Goal: Information Seeking & Learning: Find specific fact

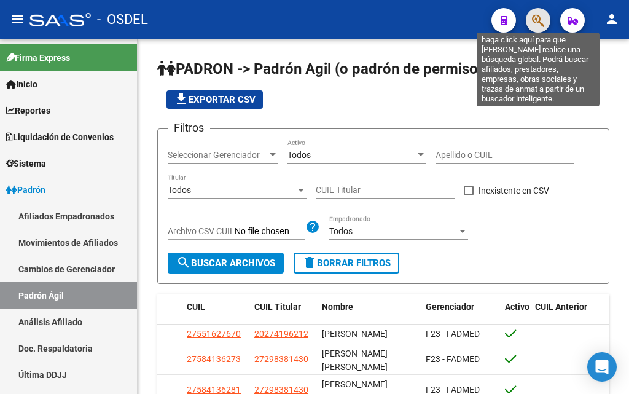
click at [534, 20] on icon "button" at bounding box center [538, 21] width 12 height 14
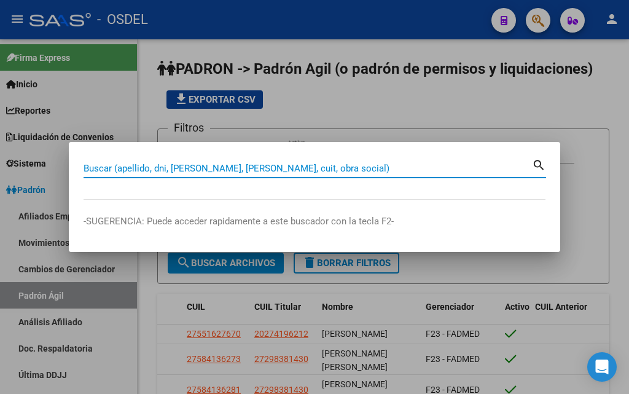
click at [262, 168] on input "Buscar (apellido, dni, [PERSON_NAME], [PERSON_NAME], cuit, obra social)" at bounding box center [308, 168] width 449 height 11
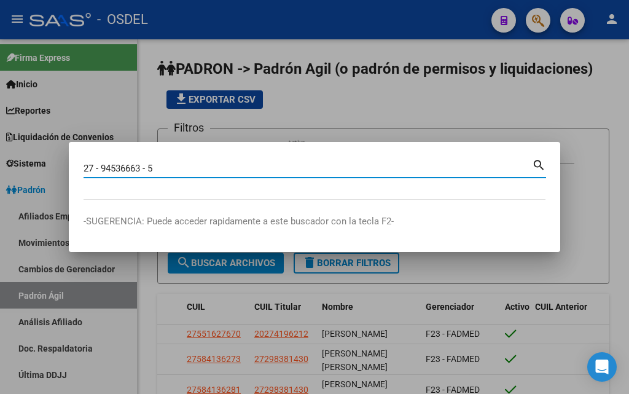
click at [152, 167] on input "27 - 94536663 - 5" at bounding box center [308, 168] width 449 height 11
click at [149, 168] on input "27 - 94536663 - 5" at bounding box center [308, 168] width 449 height 11
click at [102, 169] on input "27 - 945366635" at bounding box center [308, 168] width 449 height 11
type input "27945366635"
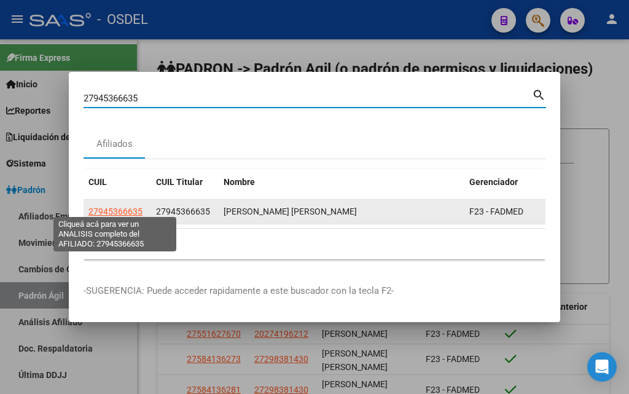
click at [136, 207] on span "27945366635" at bounding box center [116, 212] width 54 height 10
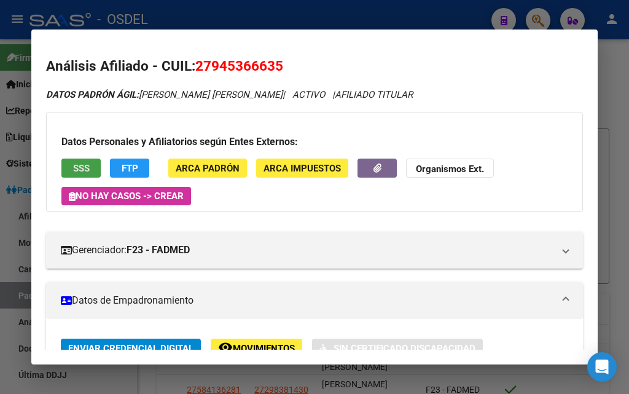
click at [74, 164] on span "SSS" at bounding box center [81, 168] width 17 height 11
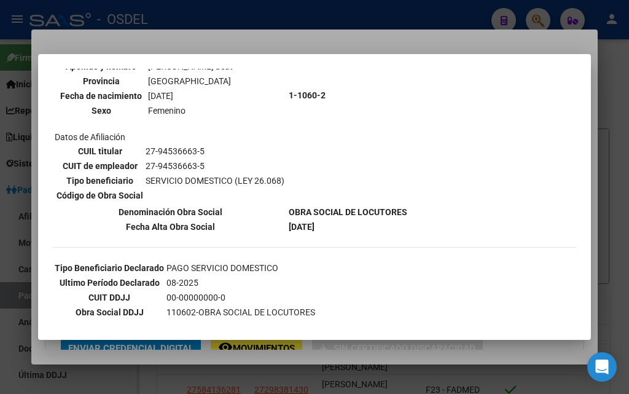
scroll to position [236, 0]
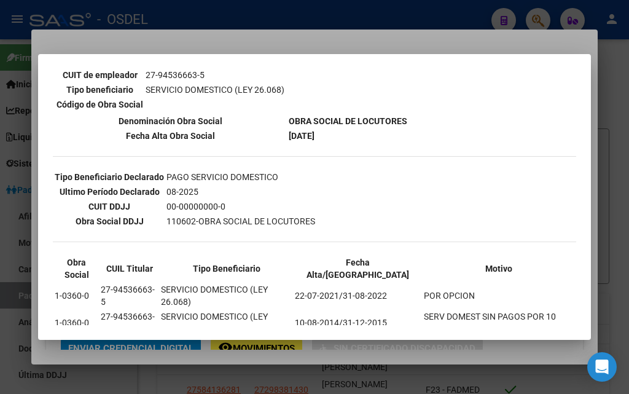
click at [525, 45] on div at bounding box center [314, 197] width 629 height 394
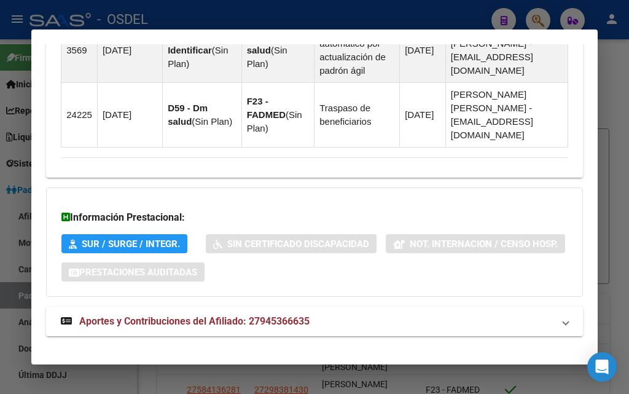
scroll to position [965, 0]
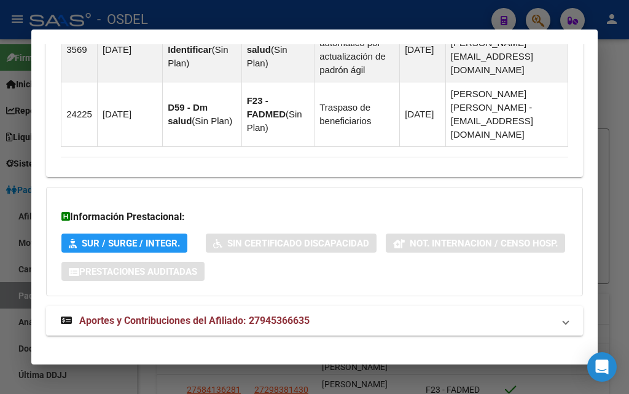
click at [130, 315] on span "Aportes y Contribuciones del Afiliado: 27945366635" at bounding box center [194, 321] width 230 height 12
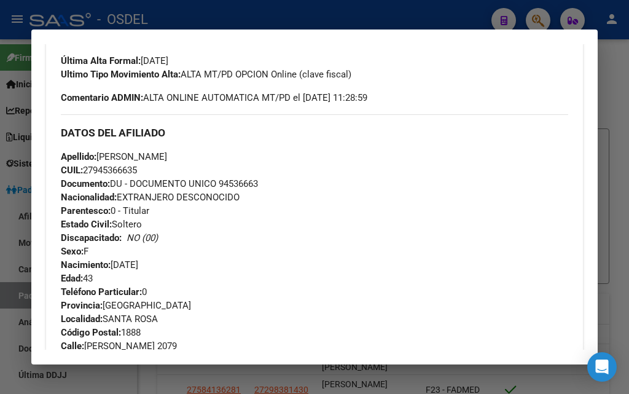
scroll to position [408, 0]
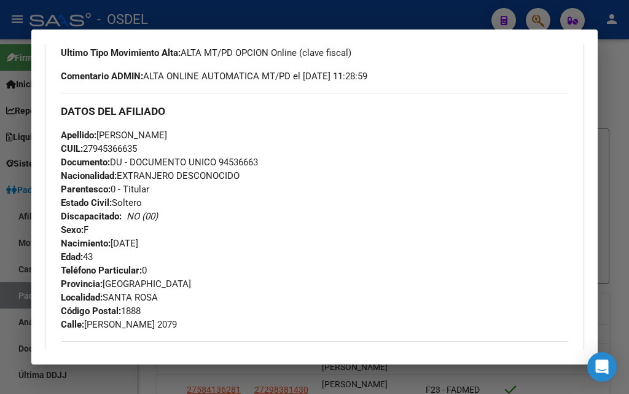
drag, startPoint x: 100, startPoint y: 135, endPoint x: 165, endPoint y: 134, distance: 65.2
click at [165, 134] on span "Apellido: [PERSON_NAME]" at bounding box center [114, 135] width 106 height 11
click at [167, 136] on span "Apellido: [PERSON_NAME]" at bounding box center [114, 135] width 106 height 11
drag, startPoint x: 211, startPoint y: 135, endPoint x: 170, endPoint y: 135, distance: 40.6
click at [167, 135] on span "Apellido: [PERSON_NAME]" at bounding box center [114, 135] width 106 height 11
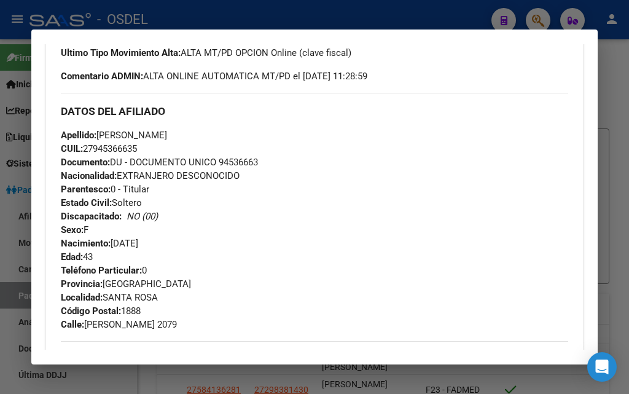
click at [167, 137] on span "Apellido: [PERSON_NAME]" at bounding box center [114, 135] width 106 height 11
drag, startPoint x: 194, startPoint y: 136, endPoint x: 428, endPoint y: 152, distance: 235.4
click at [395, 152] on div "Apellido: [PERSON_NAME]: 27945366635 Documento: DU - DOCUMENTO UNICO 94536663 N…" at bounding box center [315, 195] width 508 height 135
click at [387, 143] on div "Apellido: [PERSON_NAME]: 27945366635 Documento: DU - DOCUMENTO UNICO 94536663 N…" at bounding box center [315, 195] width 508 height 135
drag, startPoint x: 168, startPoint y: 136, endPoint x: 208, endPoint y: 133, distance: 39.5
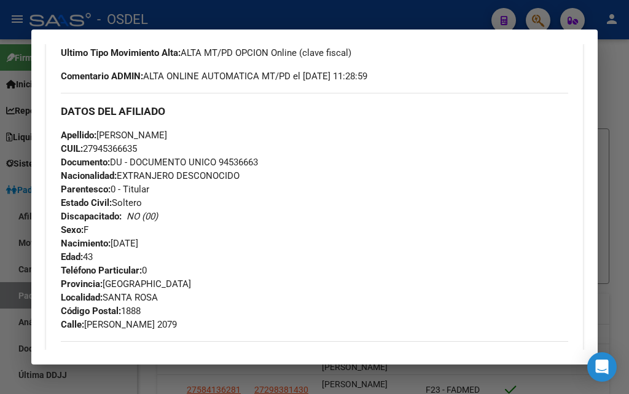
click at [167, 133] on span "Apellido: [PERSON_NAME]" at bounding box center [114, 135] width 106 height 11
copy span "[PERSON_NAME]"
drag, startPoint x: 101, startPoint y: 135, endPoint x: 132, endPoint y: 130, distance: 31.1
click at [132, 130] on span "Apellido: [PERSON_NAME]" at bounding box center [114, 135] width 106 height 11
copy span "PERLA"
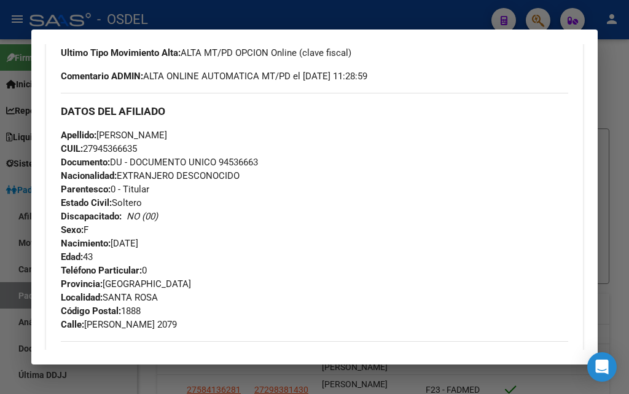
drag, startPoint x: 114, startPoint y: 146, endPoint x: 159, endPoint y: 146, distance: 44.3
click at [159, 146] on div "Apellido: [PERSON_NAME]: 27945366635 Documento: DU - DOCUMENTO UNICO 94536663 N…" at bounding box center [315, 195] width 508 height 135
copy span "27945366635"
